Goal: Task Accomplishment & Management: Manage account settings

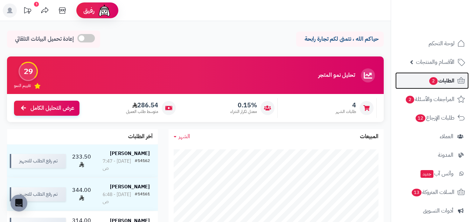
click at [447, 87] on link "الطلبات 2" at bounding box center [432, 80] width 74 height 17
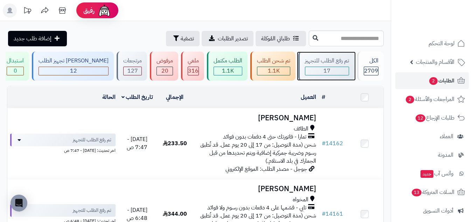
click at [332, 71] on div "17" at bounding box center [326, 71] width 43 height 8
click at [329, 67] on div "17" at bounding box center [326, 71] width 43 height 8
click at [326, 67] on span "17" at bounding box center [327, 71] width 7 height 8
drag, startPoint x: 343, startPoint y: 72, endPoint x: 342, endPoint y: 76, distance: 4.4
click at [343, 72] on div "17" at bounding box center [326, 71] width 43 height 8
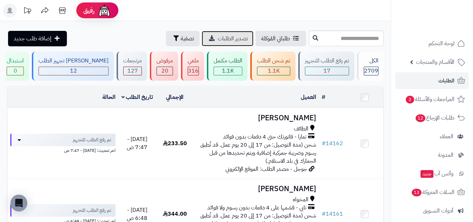
click at [218, 34] on span "تصدير الطلبات" at bounding box center [233, 38] width 30 height 8
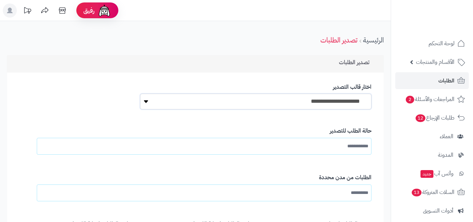
click at [324, 97] on select "**********" at bounding box center [256, 102] width 232 height 16
select select "*"
click at [140, 94] on select "**********" at bounding box center [256, 102] width 232 height 16
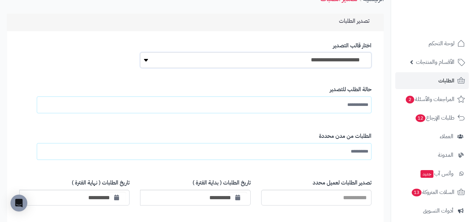
scroll to position [58, 0]
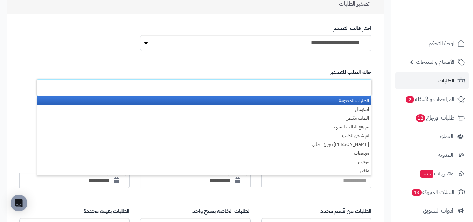
click at [347, 89] on input "text" at bounding box center [352, 87] width 33 height 13
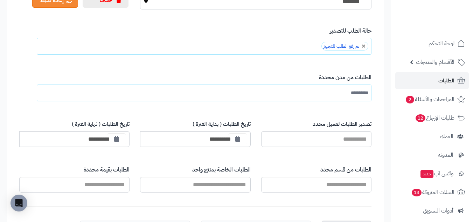
scroll to position [117, 0]
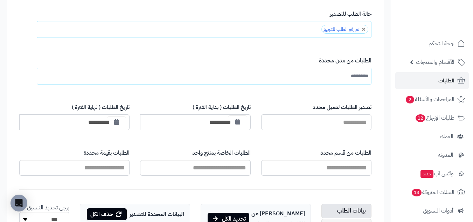
click at [235, 122] on icon "button" at bounding box center [237, 122] width 5 height 6
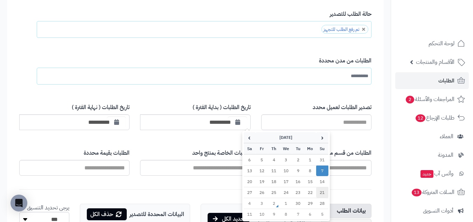
click at [325, 189] on td "21" at bounding box center [322, 192] width 12 height 11
type input "**********"
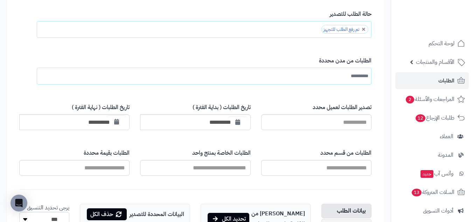
click at [117, 120] on icon "button" at bounding box center [116, 122] width 5 height 6
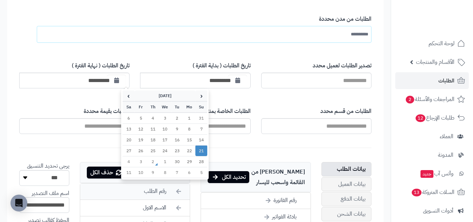
scroll to position [175, 0]
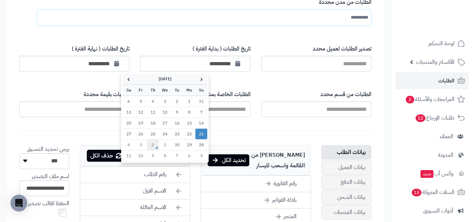
click at [152, 147] on td "2" at bounding box center [153, 144] width 12 height 11
type input "**********"
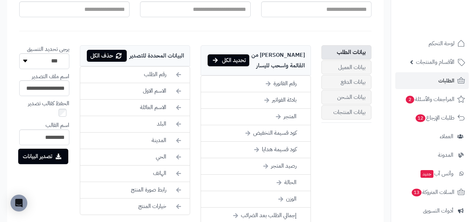
scroll to position [292, 0]
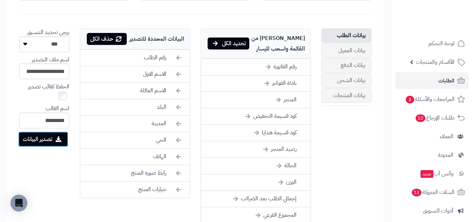
click at [63, 140] on button "تصدير البيانات" at bounding box center [43, 138] width 50 height 15
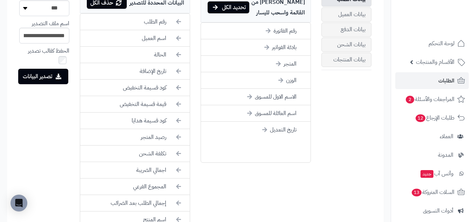
scroll to position [292, 0]
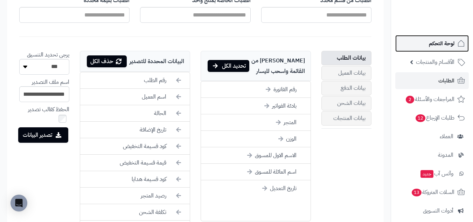
click at [452, 43] on span "لوحة التحكم" at bounding box center [442, 44] width 26 height 10
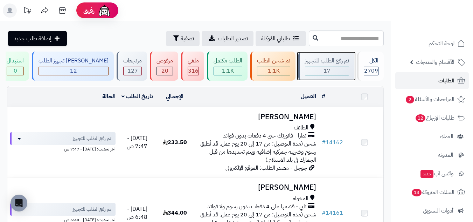
click at [332, 70] on div "17" at bounding box center [326, 71] width 43 height 8
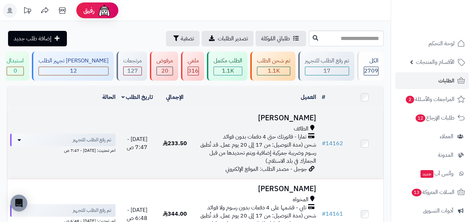
click at [258, 117] on h3 "[PERSON_NAME]" at bounding box center [257, 118] width 120 height 8
click at [249, 119] on h3 "اسماعيل القرشي" at bounding box center [257, 118] width 120 height 8
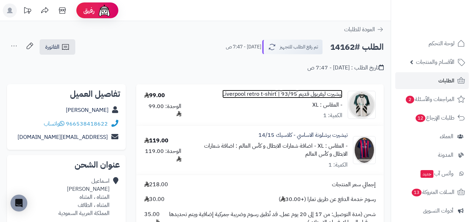
click at [333, 93] on link "تيشيرت ليفربول قديم 93/95 | Liverpool retro t-shirt" at bounding box center [282, 94] width 120 height 8
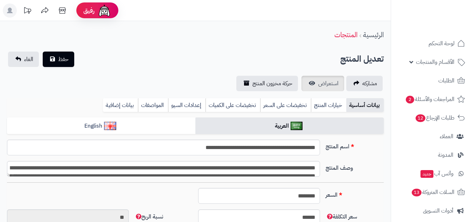
type input "******"
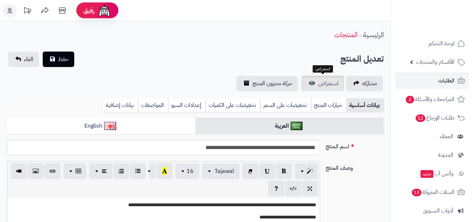
scroll to position [93, 0]
click at [332, 85] on span "استعراض" at bounding box center [328, 83] width 20 height 8
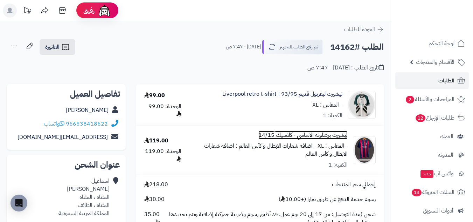
click at [324, 135] on link "تيشيرت برشلونة الاساسي - كلاسيك 14/15" at bounding box center [303, 135] width 89 height 8
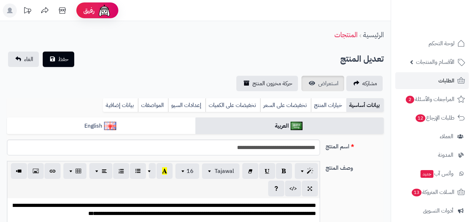
scroll to position [32, 0]
click at [330, 86] on span "استعراض" at bounding box center [328, 83] width 20 height 8
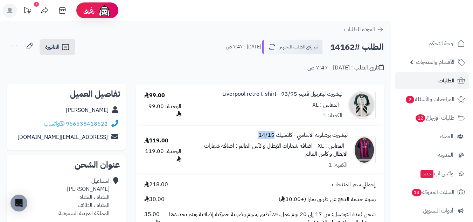
drag, startPoint x: 255, startPoint y: 133, endPoint x: 274, endPoint y: 135, distance: 19.4
click at [274, 135] on div "تيشيرت برشلونة الاساسي - كلاسيك 14/15 - المقاس : XL - اضافة شعارات الابطال و كأ…" at bounding box center [273, 149] width 151 height 37
copy link "14/15"
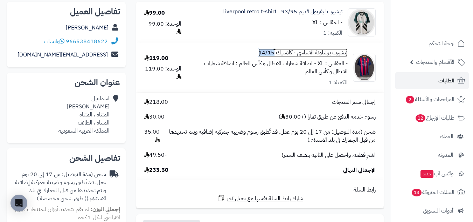
scroll to position [58, 0]
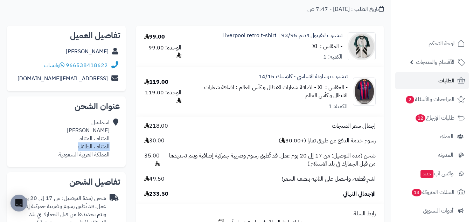
drag, startPoint x: 110, startPoint y: 145, endPoint x: 74, endPoint y: 146, distance: 35.7
click at [74, 146] on div "[PERSON_NAME] المثناه ، المثناه المثناه ، الطائف المملكة العربية السعودية" at bounding box center [67, 139] width 108 height 46
copy div "المثناه ، الطائف"
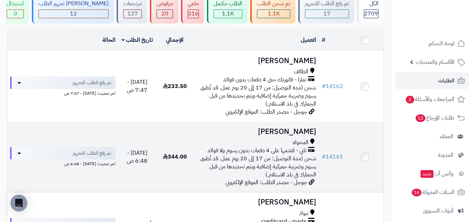
scroll to position [58, 0]
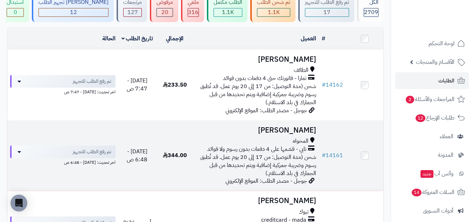
click at [212, 126] on h3 "[PERSON_NAME]" at bounding box center [257, 130] width 120 height 8
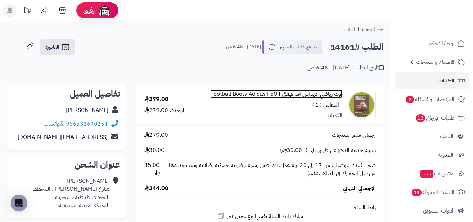
click at [332, 93] on link "بوت رياضي اديداس اف فيفتي | Football Boots Adidas F50" at bounding box center [277, 94] width 132 height 8
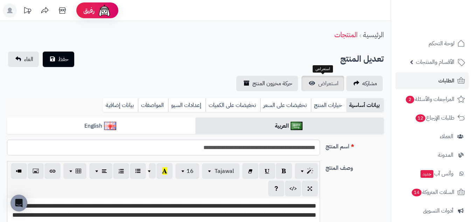
scroll to position [14, 0]
click at [326, 85] on span "استعراض" at bounding box center [328, 83] width 20 height 8
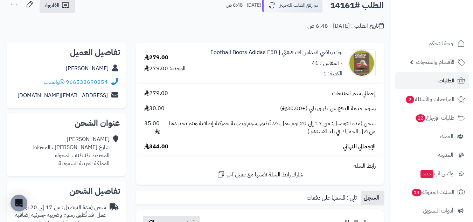
scroll to position [58, 0]
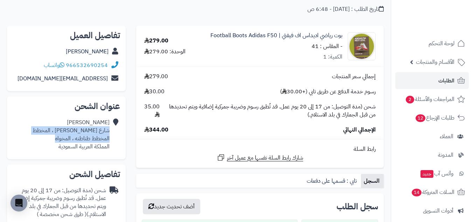
drag, startPoint x: 109, startPoint y: 131, endPoint x: 54, endPoint y: 140, distance: 56.2
click at [54, 140] on div "[PERSON_NAME] شارع [PERSON_NAME] ، المخطط المخطط طناطنه ، المخواه المملكة العرب…" at bounding box center [67, 134] width 108 height 37
copy div "شارع [PERSON_NAME] ، المخطط المخطط طناطنه ، المخواه"
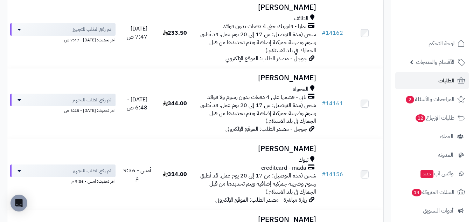
scroll to position [175, 0]
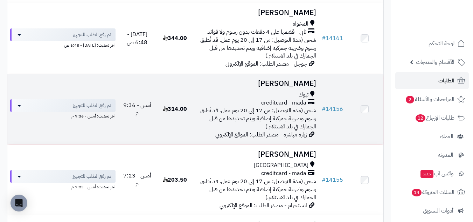
click at [205, 94] on div "تبوك" at bounding box center [257, 95] width 120 height 8
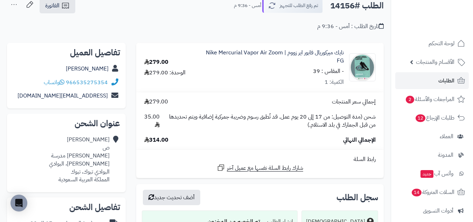
scroll to position [58, 0]
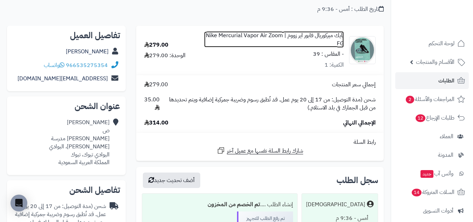
click at [333, 34] on link "نايك ميركوريال فابور اير زووم | Nike Mercurial Vapor Air Zoom FG" at bounding box center [274, 40] width 140 height 16
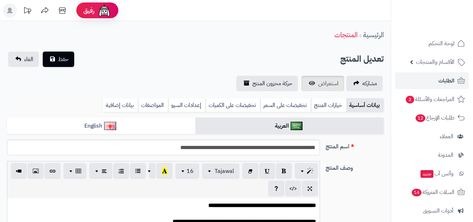
scroll to position [312, 0]
click at [331, 81] on span "استعراض" at bounding box center [328, 83] width 20 height 8
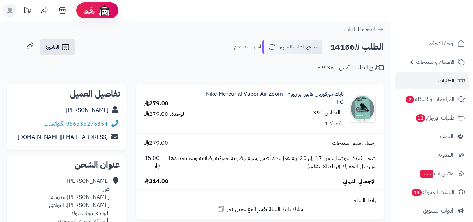
scroll to position [58, 0]
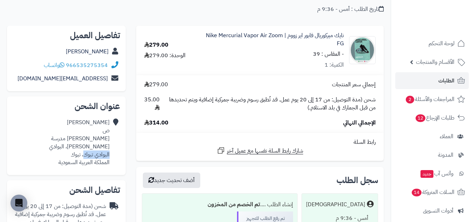
drag, startPoint x: 110, startPoint y: 145, endPoint x: 84, endPoint y: 147, distance: 25.6
click at [84, 147] on div "[PERSON_NAME] [PERSON_NAME] مدرسة [PERSON_NAME]، البوادي البوادي تبوك، تبوك الم…" at bounding box center [67, 143] width 108 height 54
copy div "البوادي تبوك"
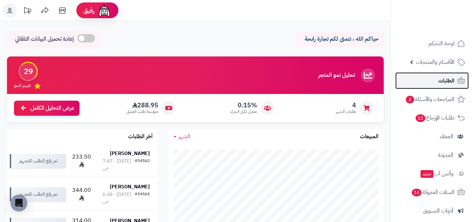
click at [444, 76] on span "الطلبات" at bounding box center [447, 81] width 16 height 10
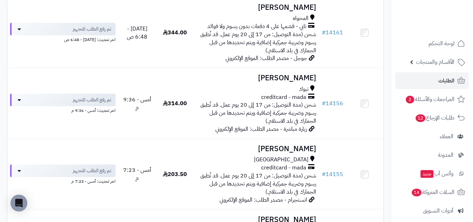
scroll to position [234, 0]
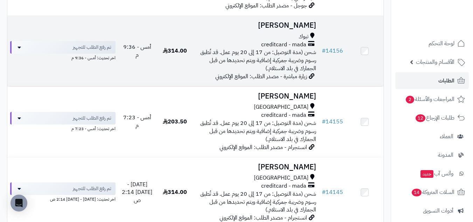
click at [223, 28] on h3 "محمد ص" at bounding box center [257, 25] width 120 height 8
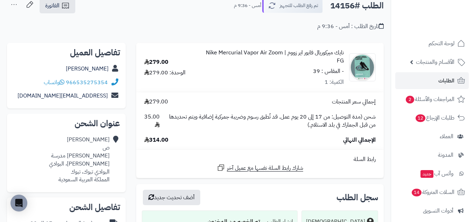
scroll to position [58, 0]
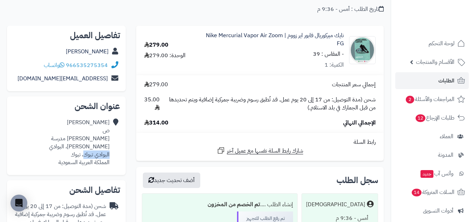
drag, startPoint x: 109, startPoint y: 146, endPoint x: 84, endPoint y: 147, distance: 25.6
click at [84, 147] on div "[PERSON_NAME] [PERSON_NAME] مدرسة [PERSON_NAME]، البوادي البوادي تبوك، تبوك الم…" at bounding box center [61, 142] width 97 height 48
copy div "البوادي تبوك"
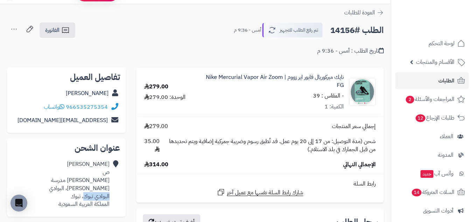
scroll to position [0, 0]
